Goal: Information Seeking & Learning: Learn about a topic

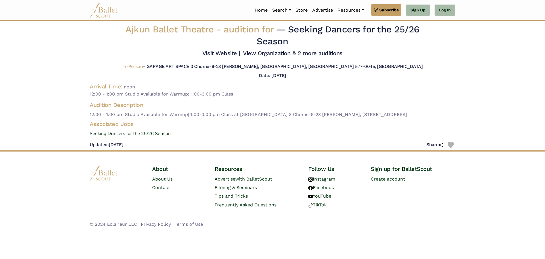
drag, startPoint x: 242, startPoint y: 115, endPoint x: 411, endPoint y: 123, distance: 169.1
click at [411, 118] on span "12:00 - 1:00 pm Studio Available for Warmup| 1:00-3:00 pm Class at [GEOGRAPHIC_…" at bounding box center [273, 114] width 366 height 7
copy span "GARAGE ART SPACE 3 Chome-6-23 [PERSON_NAME], [GEOGRAPHIC_DATA], [GEOGRAPHIC_DAT…"
click at [215, 95] on span "12:00 - 1:00 pm Studio Available for Warmup; 1:00-3:00 pm Class" at bounding box center [273, 93] width 366 height 7
click at [222, 52] on link "Visit Website |" at bounding box center [221, 53] width 38 height 7
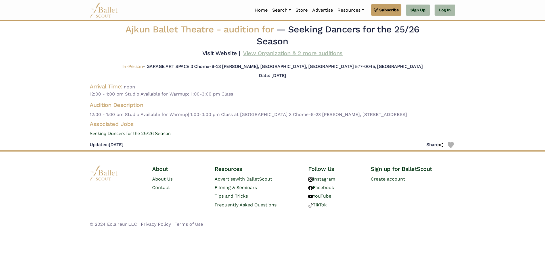
click at [257, 53] on link "View Organization & 2 more auditions" at bounding box center [293, 53] width 100 height 7
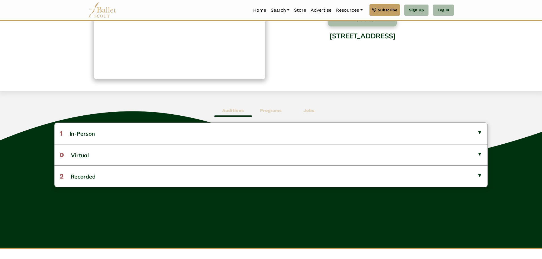
scroll to position [114, 0]
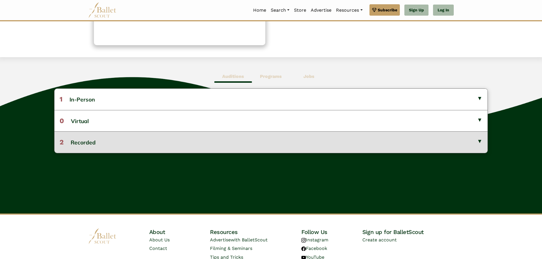
click at [132, 149] on button "2 Recorded" at bounding box center [270, 141] width 433 height 21
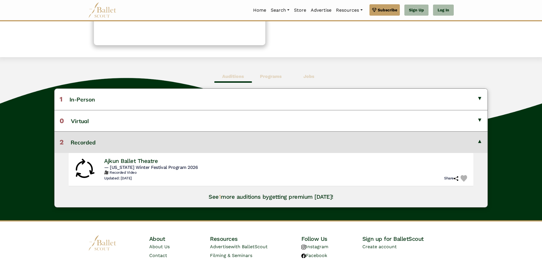
click at [132, 149] on button "2 Recorded" at bounding box center [270, 141] width 433 height 21
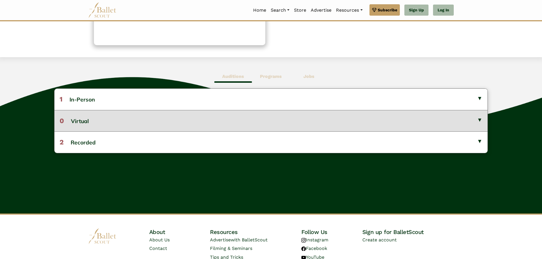
click at [133, 120] on button "0 Virtual" at bounding box center [270, 120] width 433 height 21
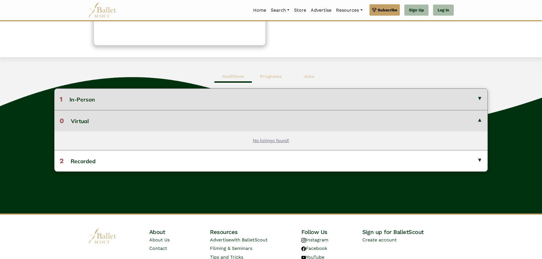
click at [135, 103] on button "1 In-Person" at bounding box center [270, 99] width 433 height 21
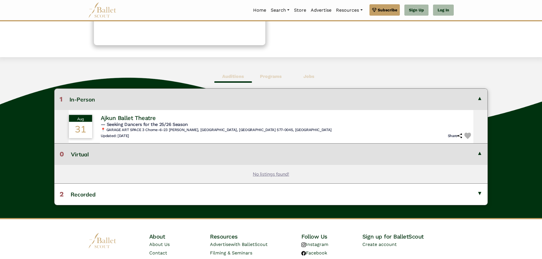
click at [131, 121] on h4 "Ajkun Ballet Theatre" at bounding box center [128, 118] width 55 height 8
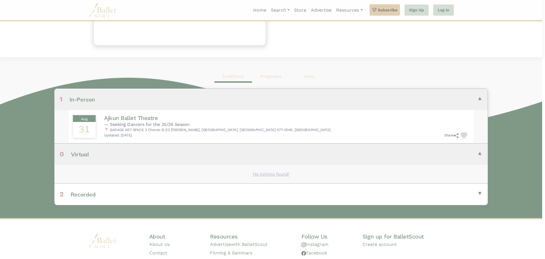
click at [131, 121] on body "Premium Feature Make this audition season count. Upgrade to premium for access …" at bounding box center [272, 91] width 545 height 411
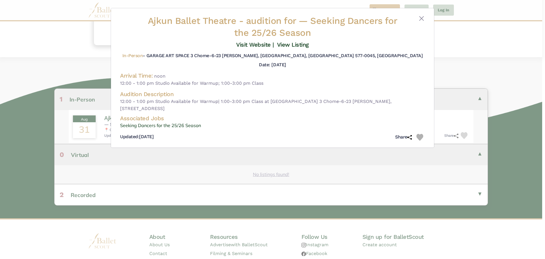
click at [310, 60] on div "In-Person - GARAGE ART SPACE 3 Chome-6-23 [PERSON_NAME], [GEOGRAPHIC_DATA], [GE…" at bounding box center [272, 57] width 305 height 8
click at [145, 15] on div at bounding box center [132, 28] width 25 height 26
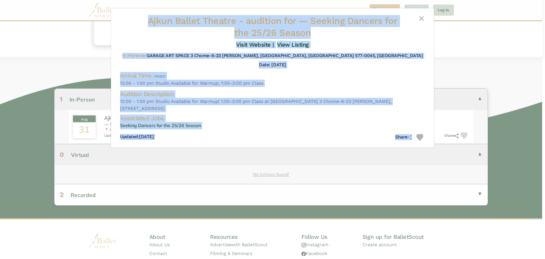
drag, startPoint x: 145, startPoint y: 16, endPoint x: 485, endPoint y: 190, distance: 382.1
click at [485, 190] on div "Ajkun Ballet Theatre - audition for — Seeking Dancers for the 25/26 Season Visi…" at bounding box center [272, 129] width 545 height 259
copy div "Ajkun Ballet Theatre - audition for — Seeking Dancers for the 25/26 Season Visi…"
click at [230, 76] on div "Arrival Time: noon 12:00 - 1:00 pm Studio Available for Warmup; 1:00-3:00 pm Cl…" at bounding box center [272, 79] width 305 height 15
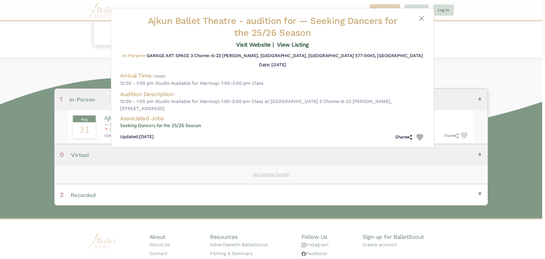
click at [144, 201] on div "Ajkun Ballet Theatre - audition for — Seeking Dancers for the 25/26 Season Visi…" at bounding box center [272, 129] width 545 height 259
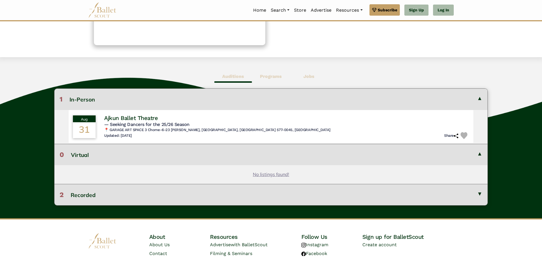
click at [144, 195] on button "2 Recorded" at bounding box center [270, 194] width 433 height 21
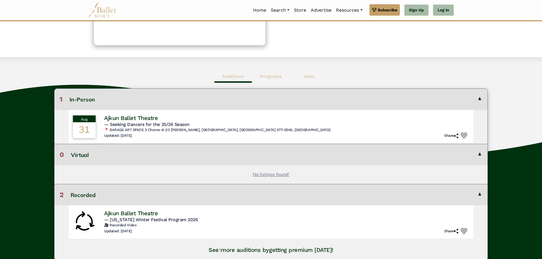
click at [144, 195] on button "2 Recorded" at bounding box center [270, 194] width 433 height 21
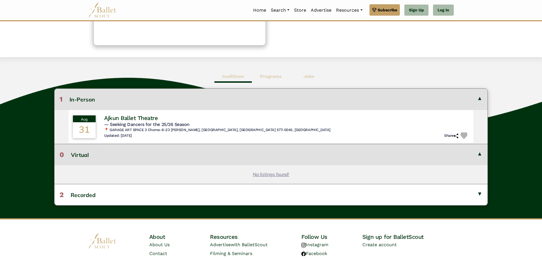
click at [147, 173] on div "No listings found!" at bounding box center [271, 174] width 405 height 19
